Goal: Information Seeking & Learning: Learn about a topic

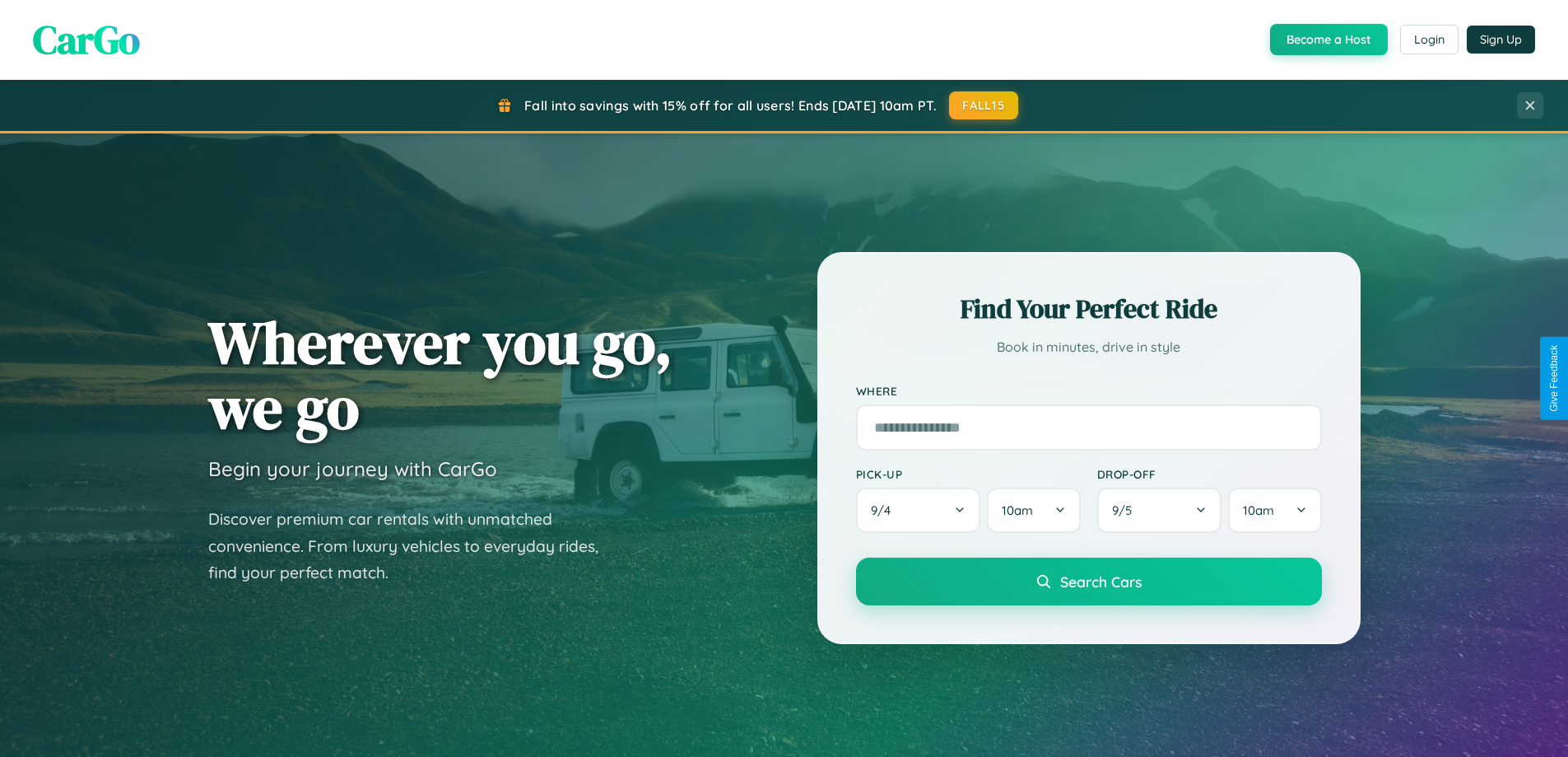
scroll to position [3169, 0]
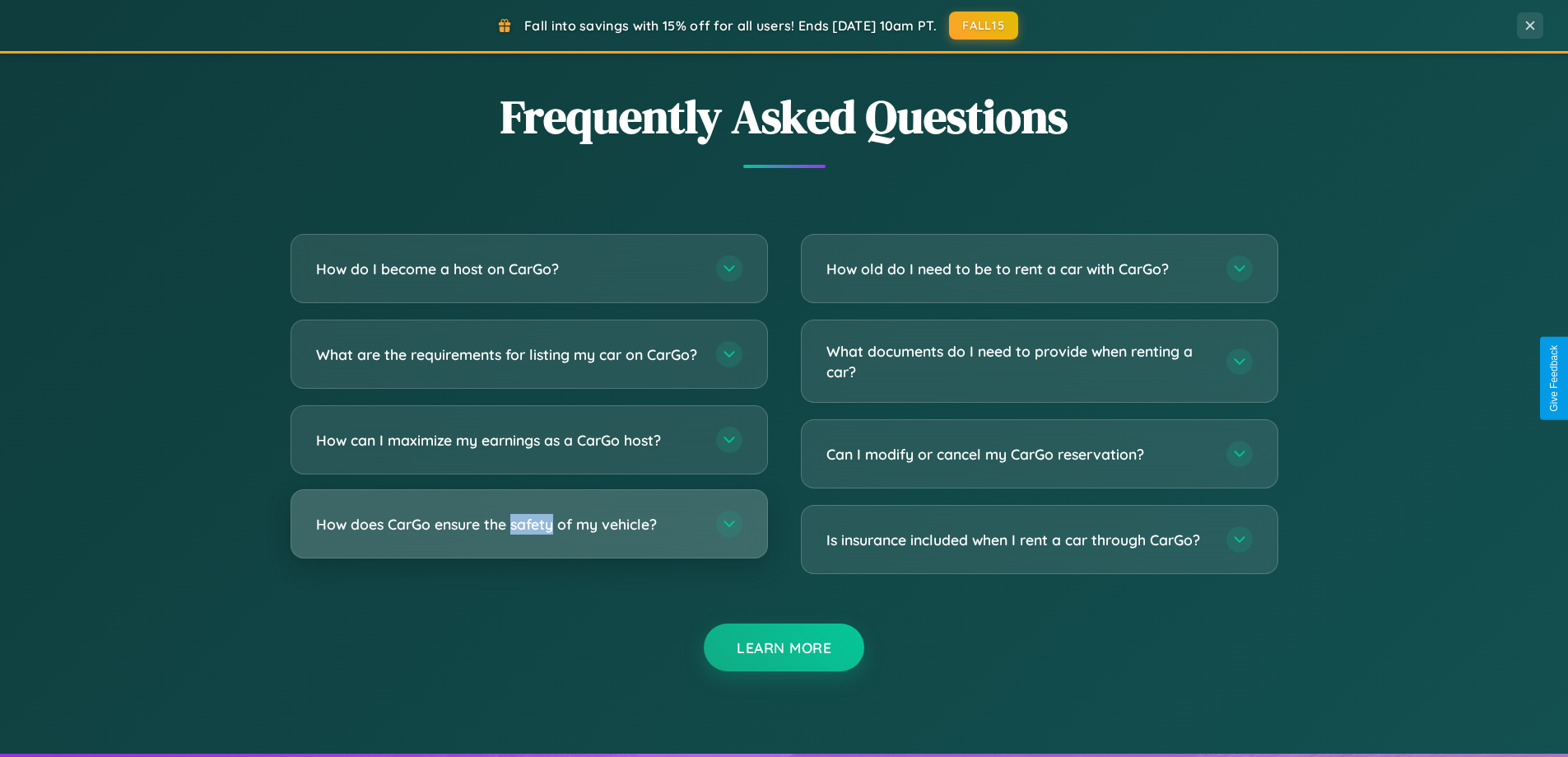
click at [528, 534] on h3 "How does CarGo ensure the safety of my vehicle?" at bounding box center [508, 524] width 384 height 20
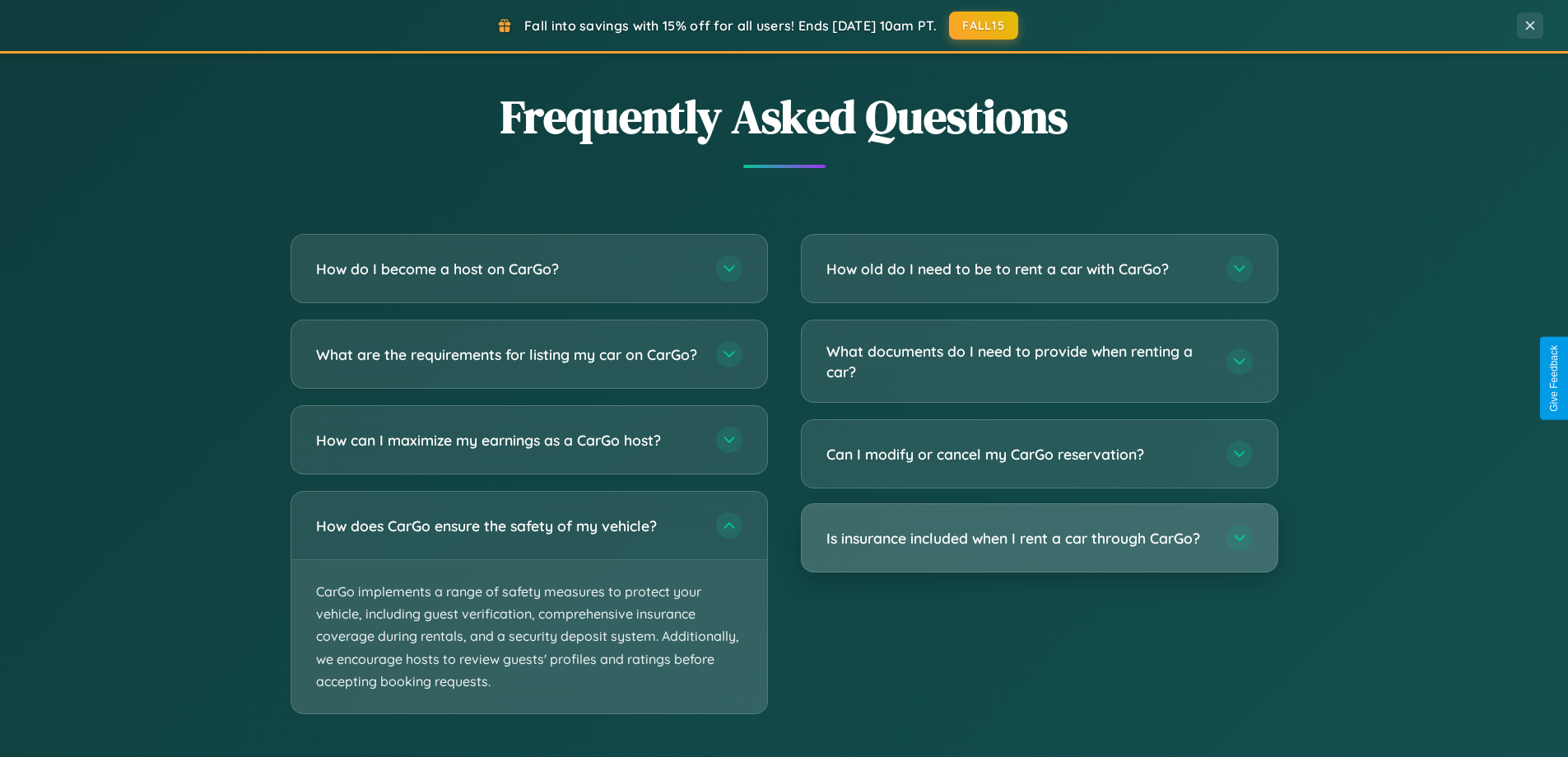
click at [1039, 538] on h3 "Is insurance included when I rent a car through CarGo?" at bounding box center [1018, 537] width 384 height 20
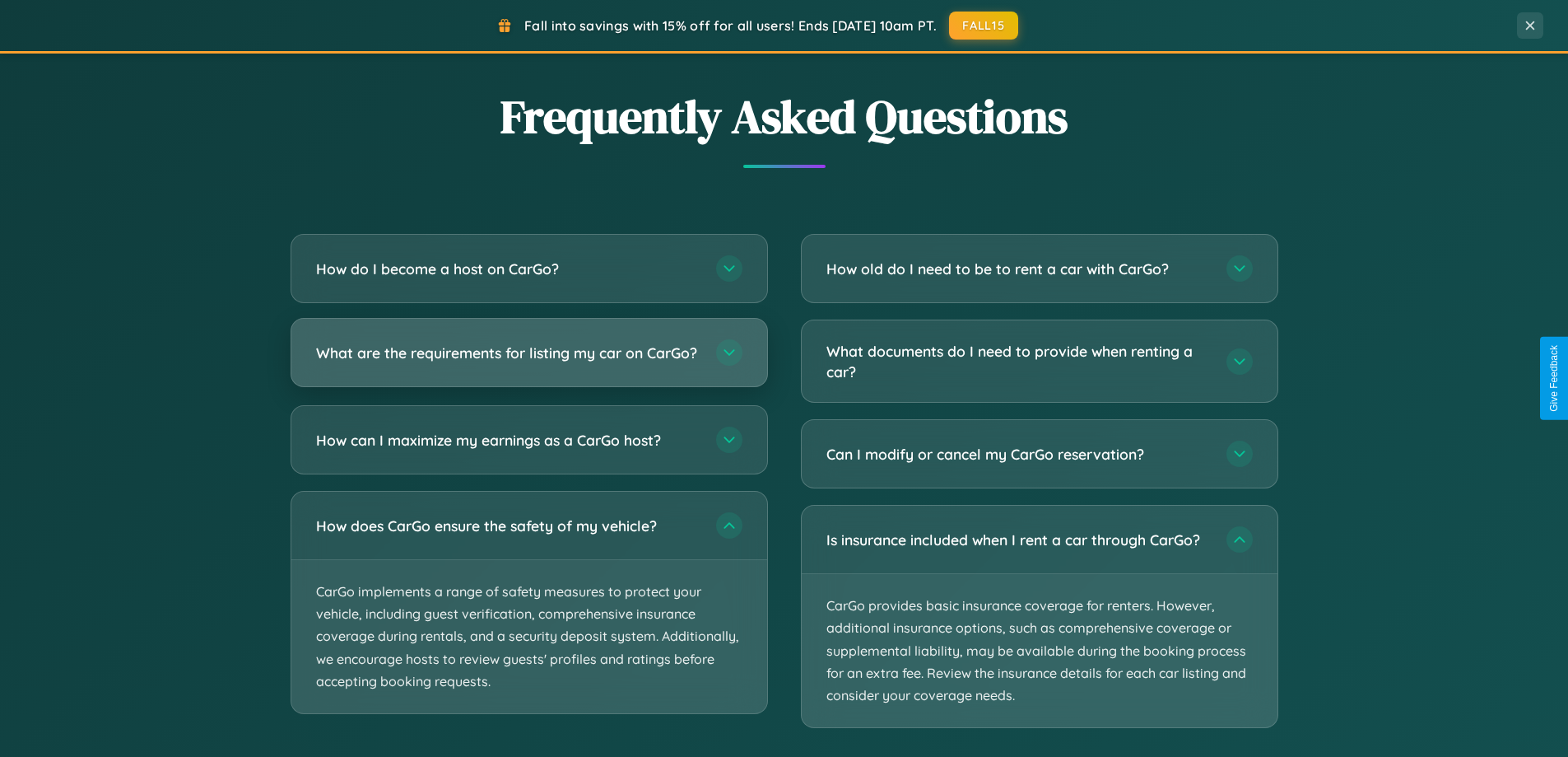
click at [528, 361] on h3 "What are the requirements for listing my car on CarGo?" at bounding box center [508, 352] width 384 height 20
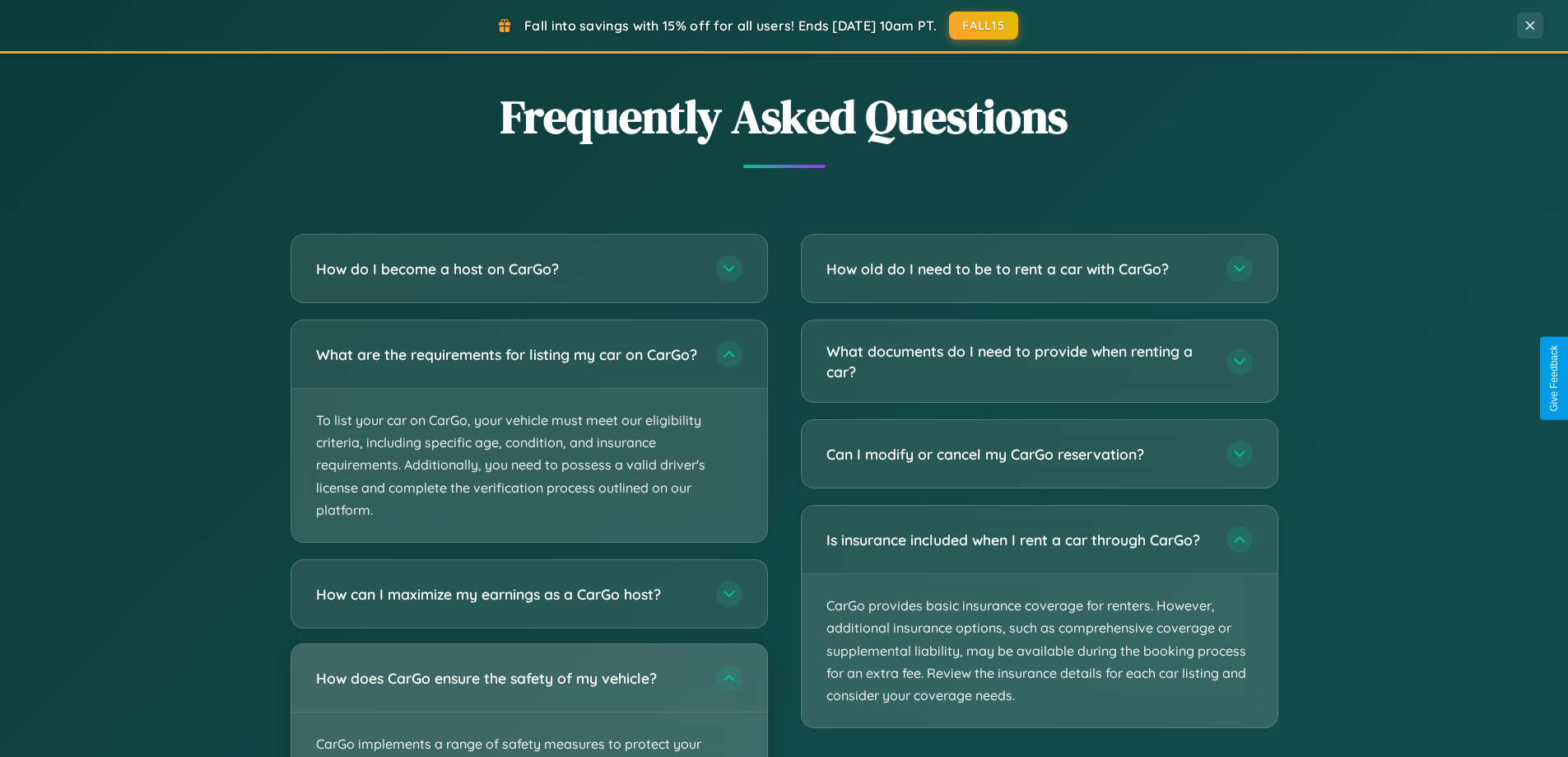
click at [528, 707] on div "How does CarGo ensure the safety of my vehicle?" at bounding box center [529, 678] width 476 height 68
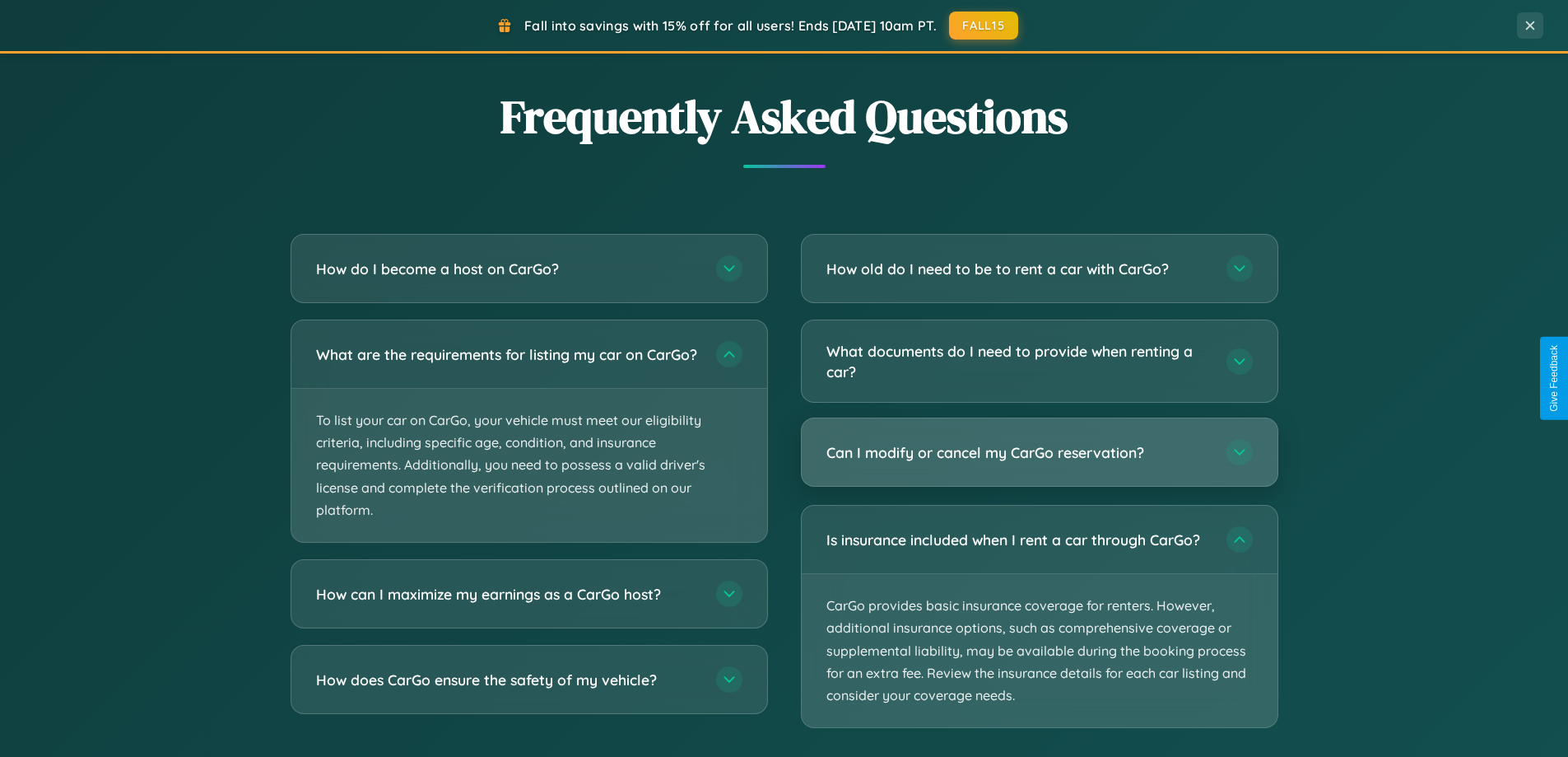
click at [1039, 453] on h3 "Can I modify or cancel my CarGo reservation?" at bounding box center [1018, 452] width 384 height 20
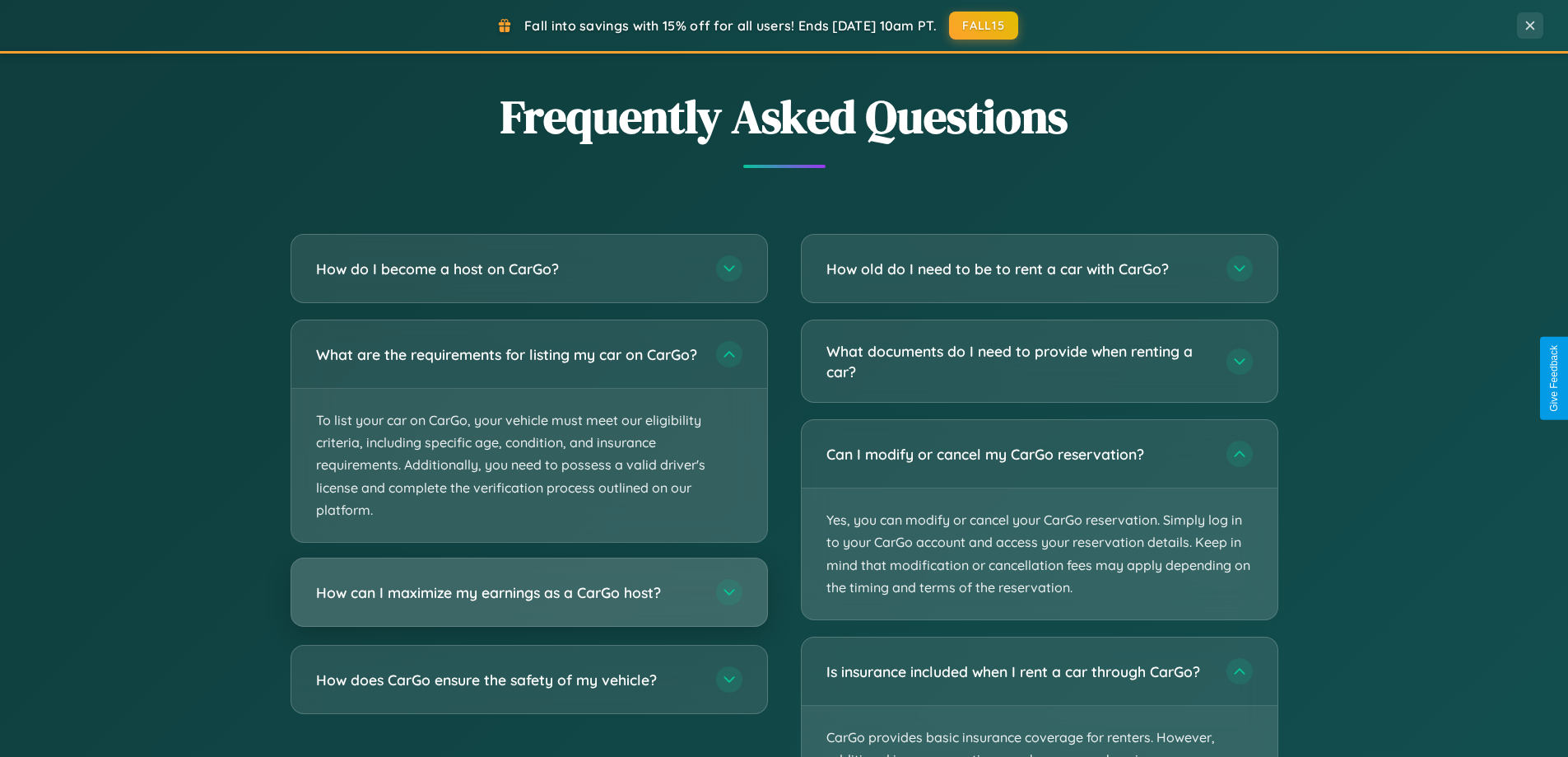
click at [528, 603] on h3 "How can I maximize my earnings as a CarGo host?" at bounding box center [508, 592] width 384 height 20
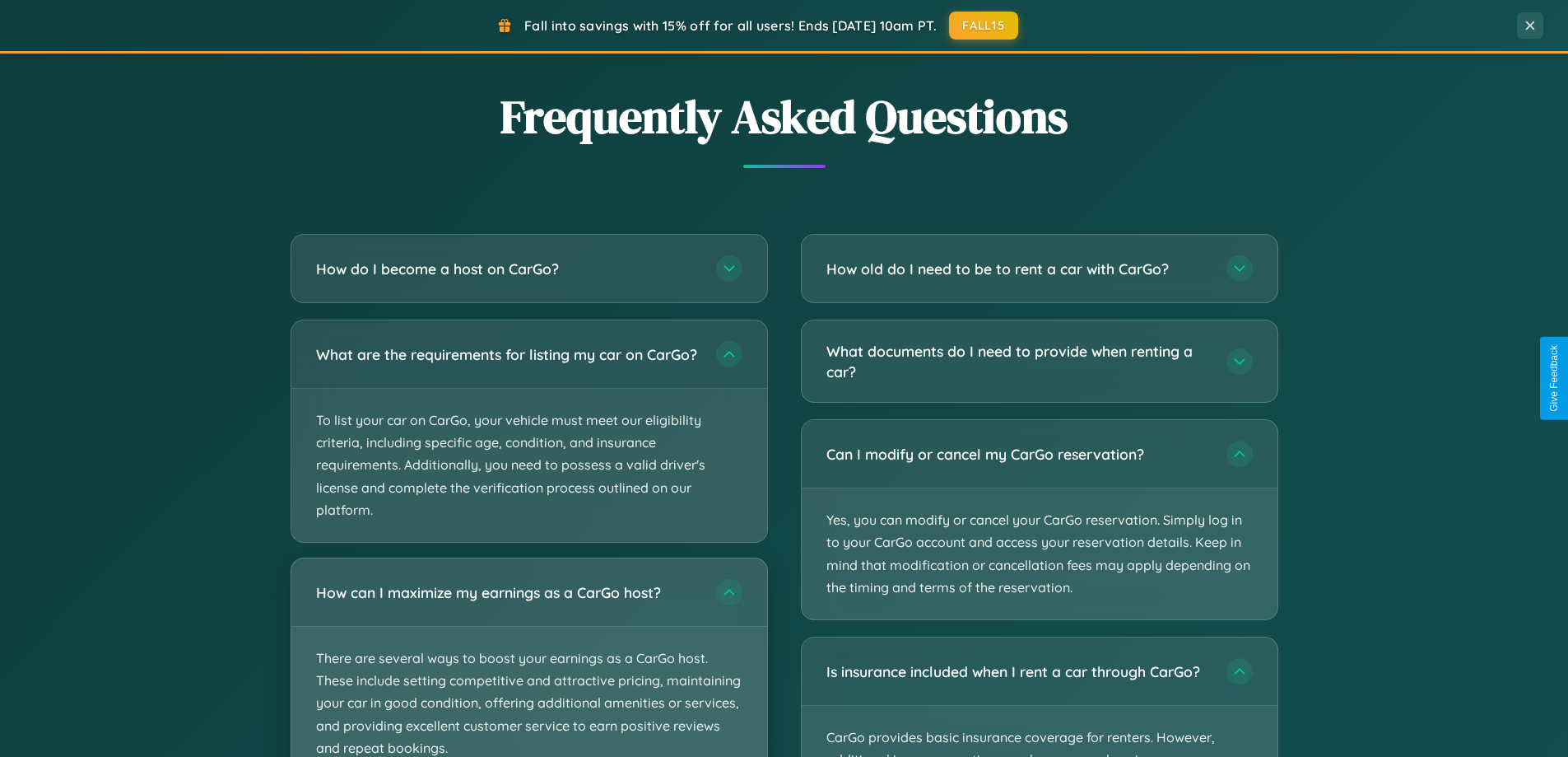
click at [528, 663] on p "There are several ways to boost your earnings as a CarGo host. These include se…" at bounding box center [529, 703] width 476 height 153
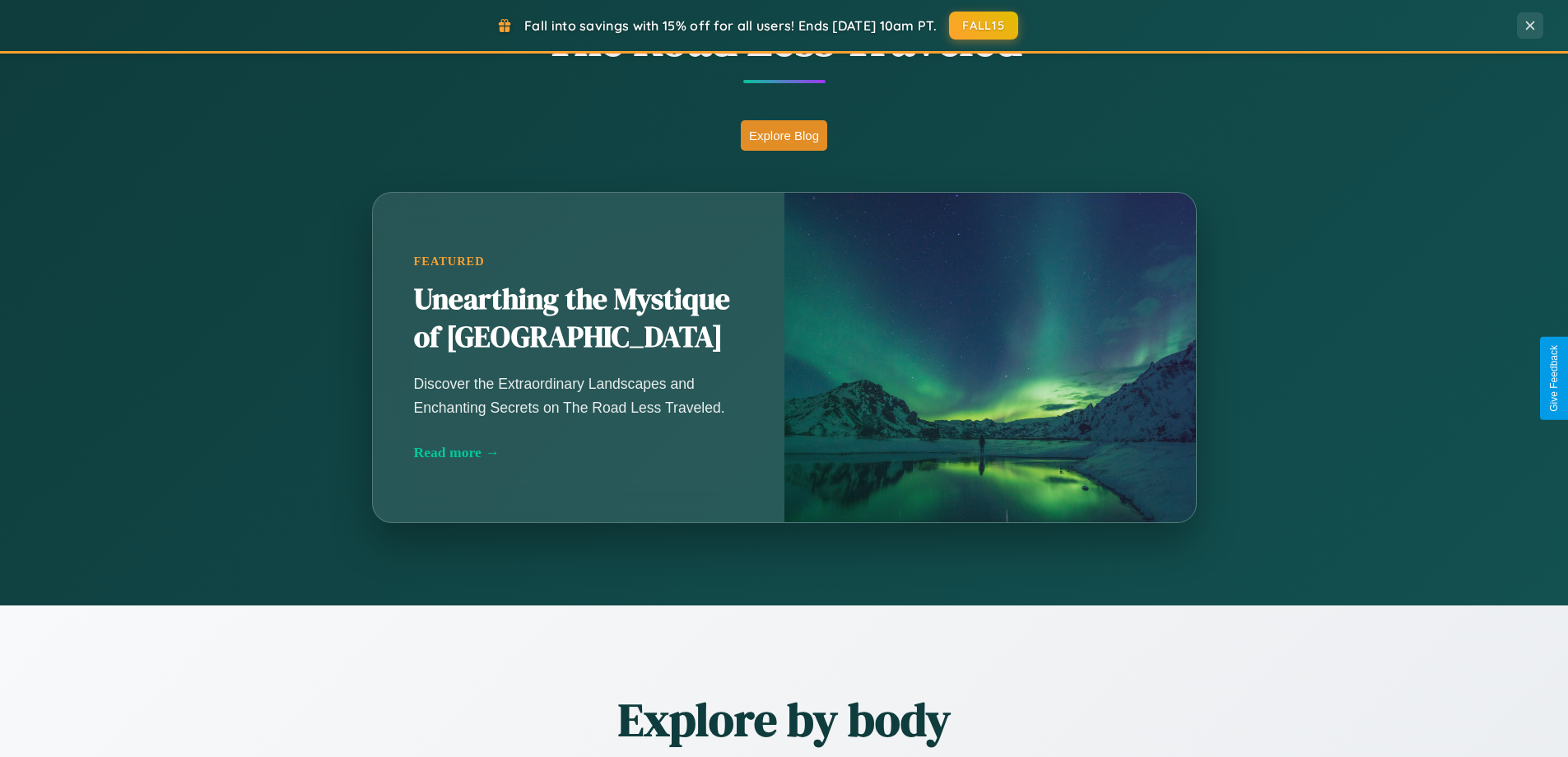
scroll to position [0, 0]
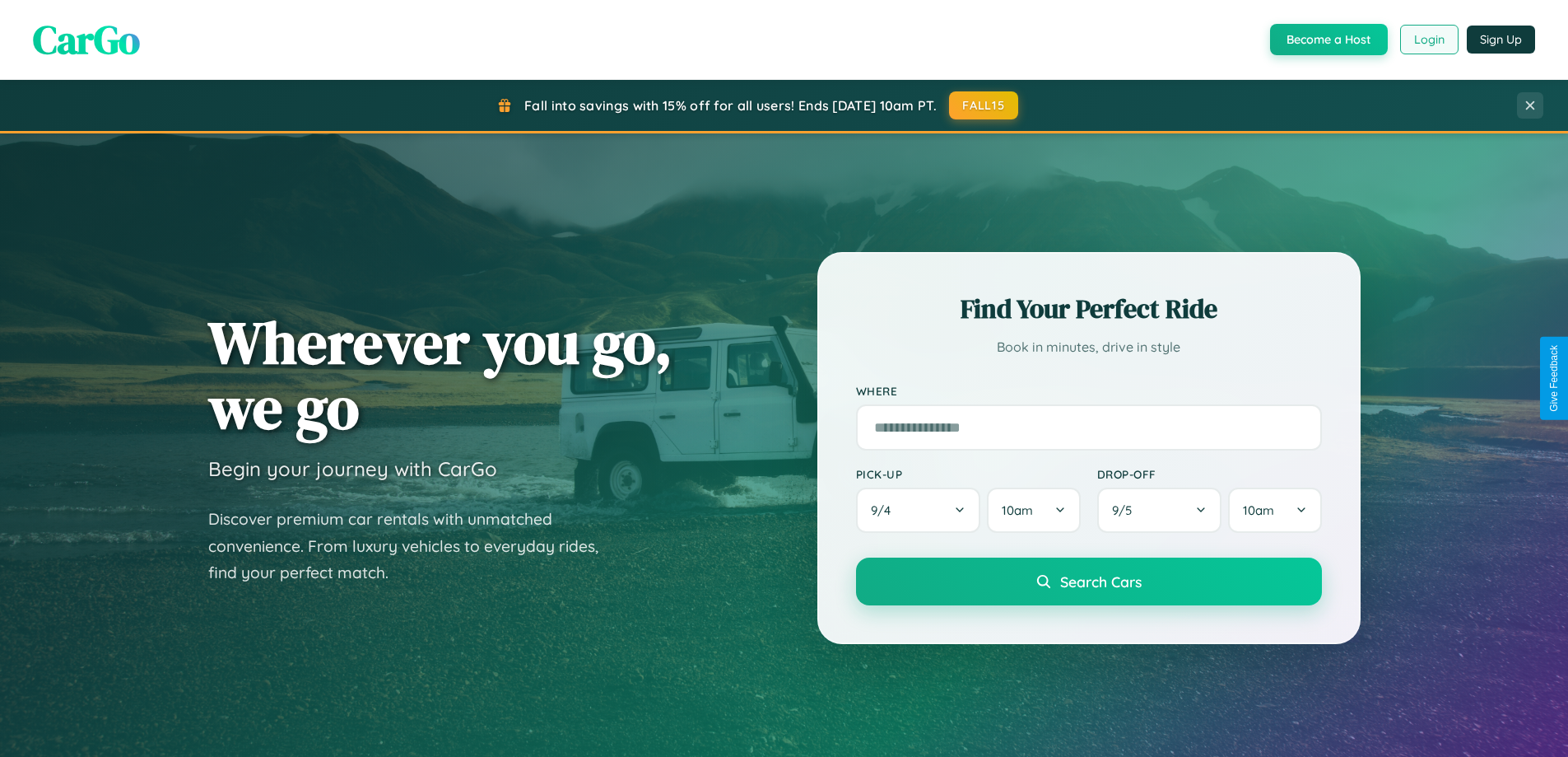
click at [1427, 40] on button "Login" at bounding box center [1428, 40] width 59 height 30
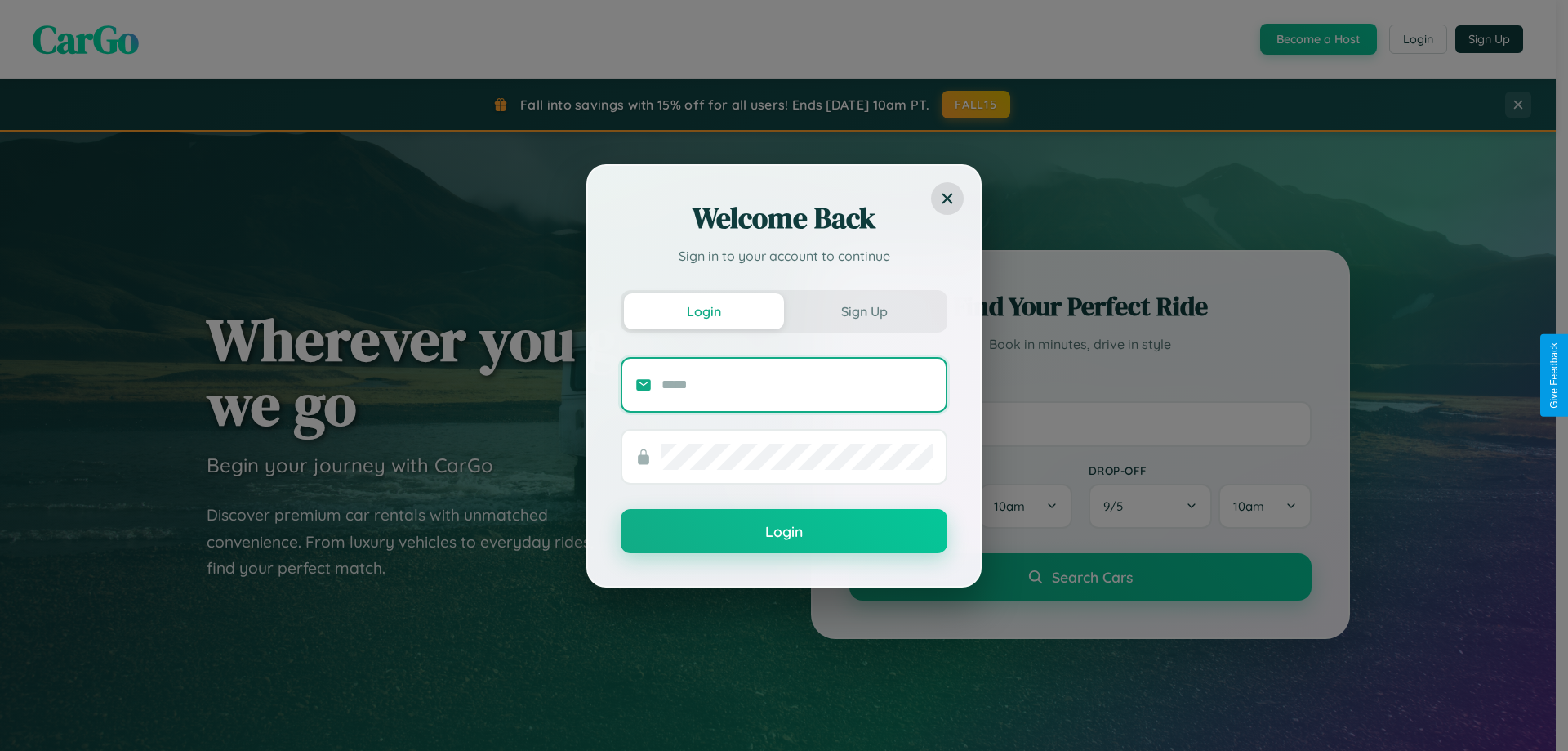
click at [797, 384] on input "text" at bounding box center [797, 385] width 271 height 26
type input "**********"
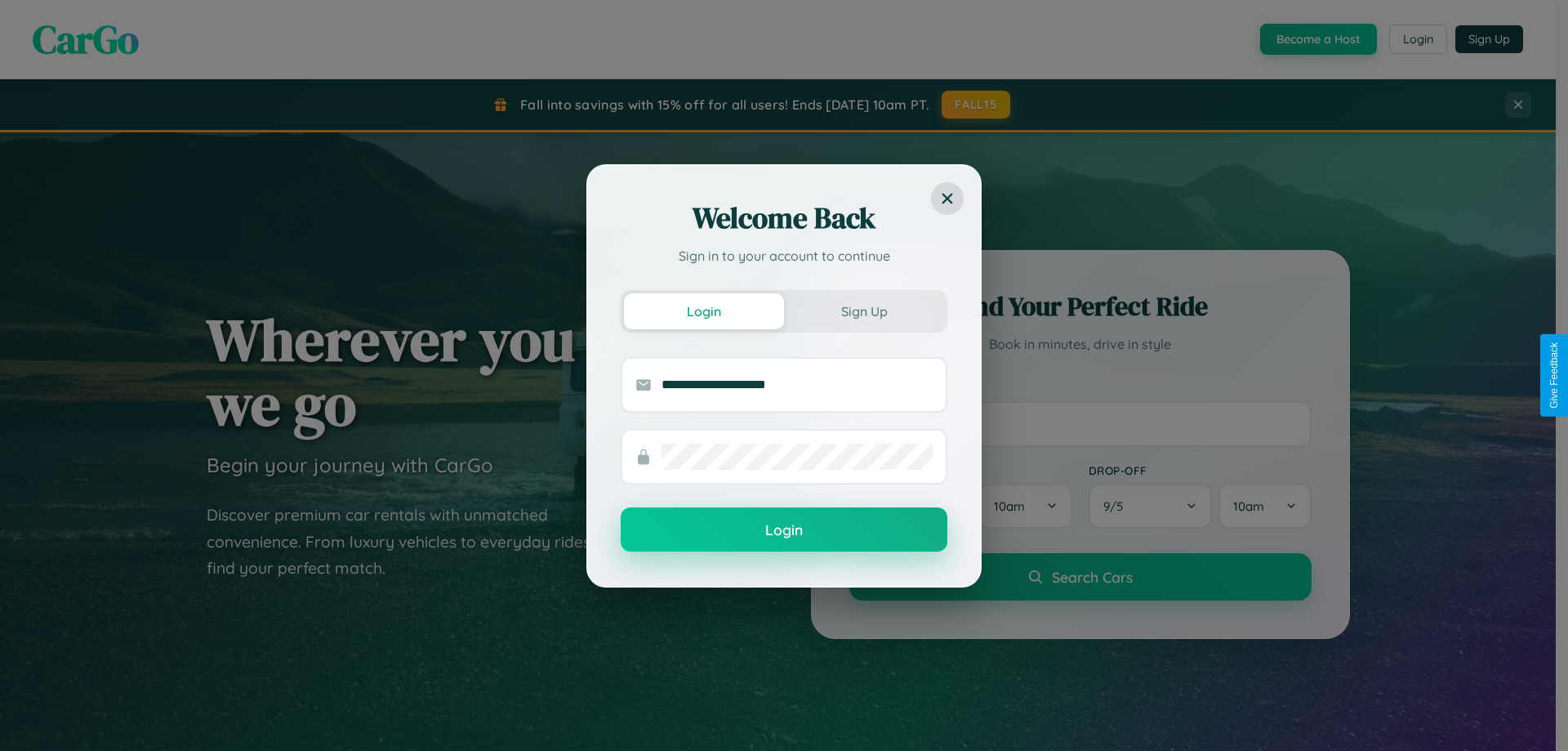
click at [784, 530] on button "Login" at bounding box center [784, 529] width 327 height 44
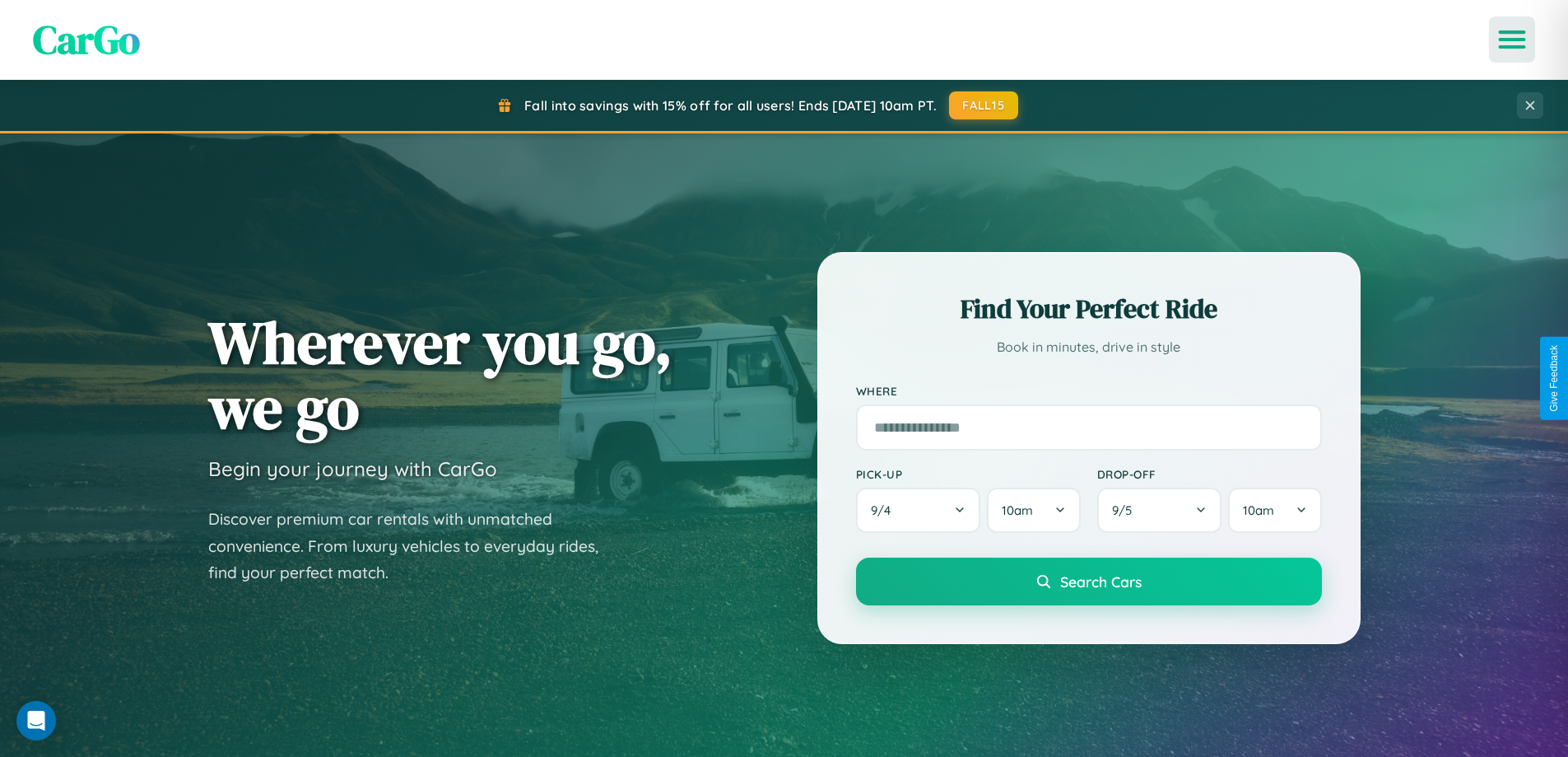
click at [1512, 40] on icon "Open menu" at bounding box center [1512, 39] width 24 height 14
